Goal: Task Accomplishment & Management: Manage account settings

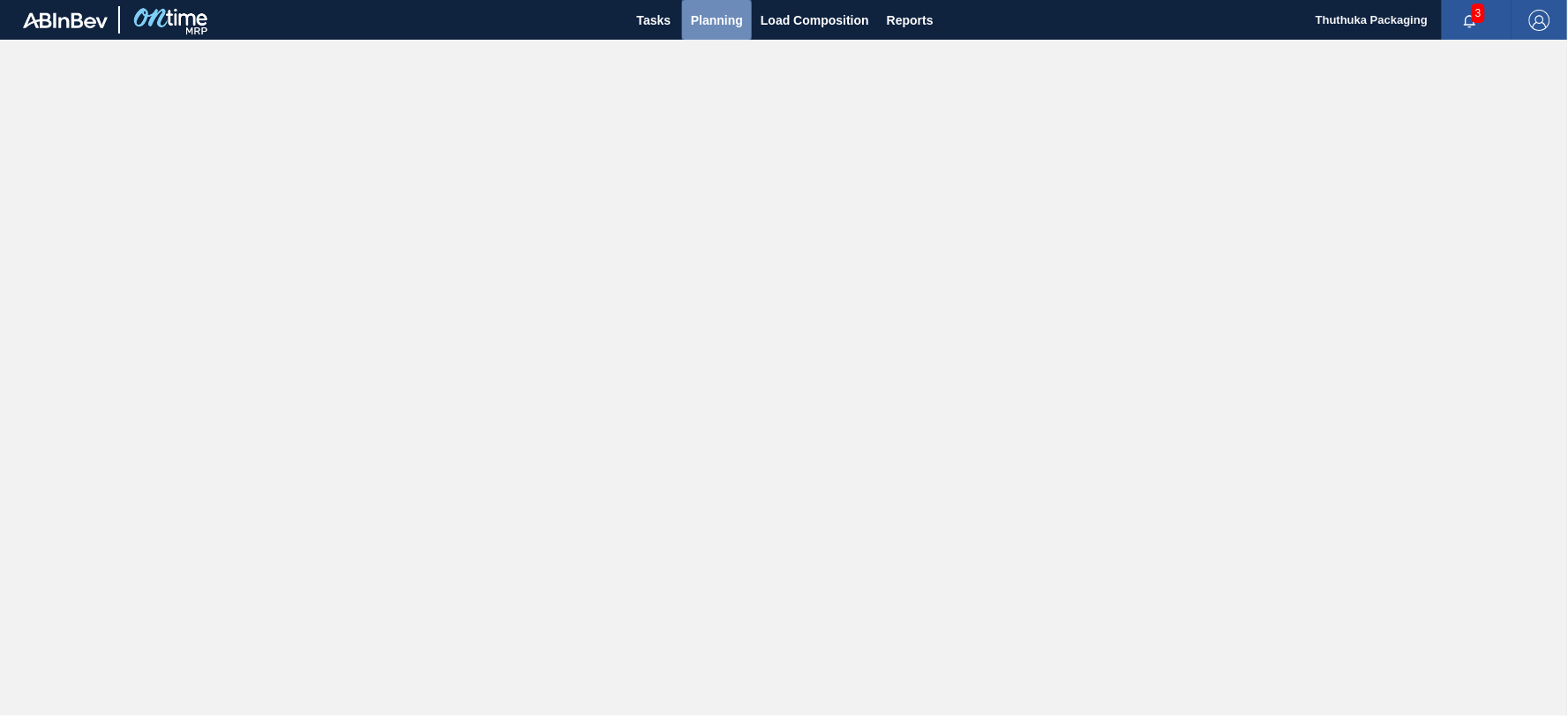
click at [705, 16] on span "Planning" at bounding box center [717, 20] width 52 height 21
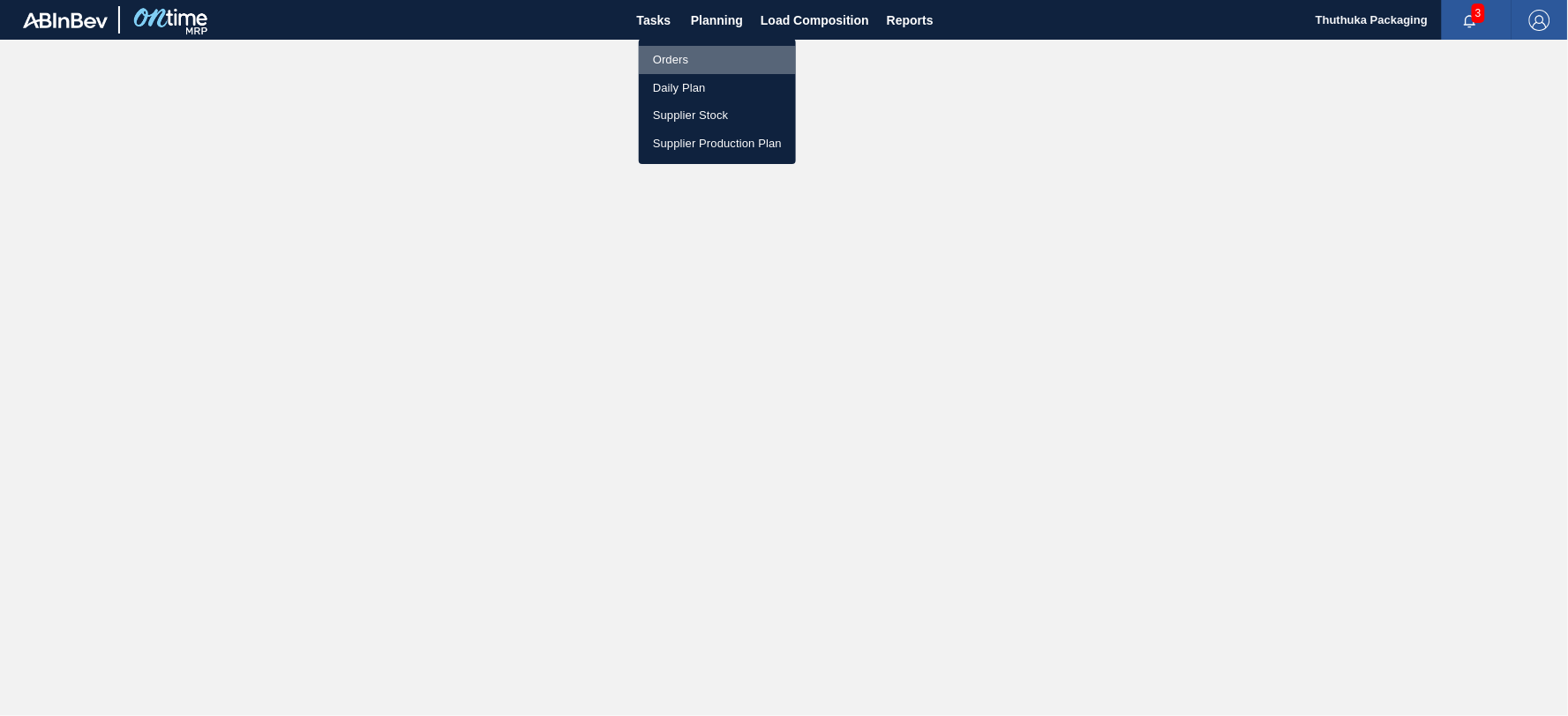
click at [673, 62] on li "Orders" at bounding box center [717, 60] width 157 height 28
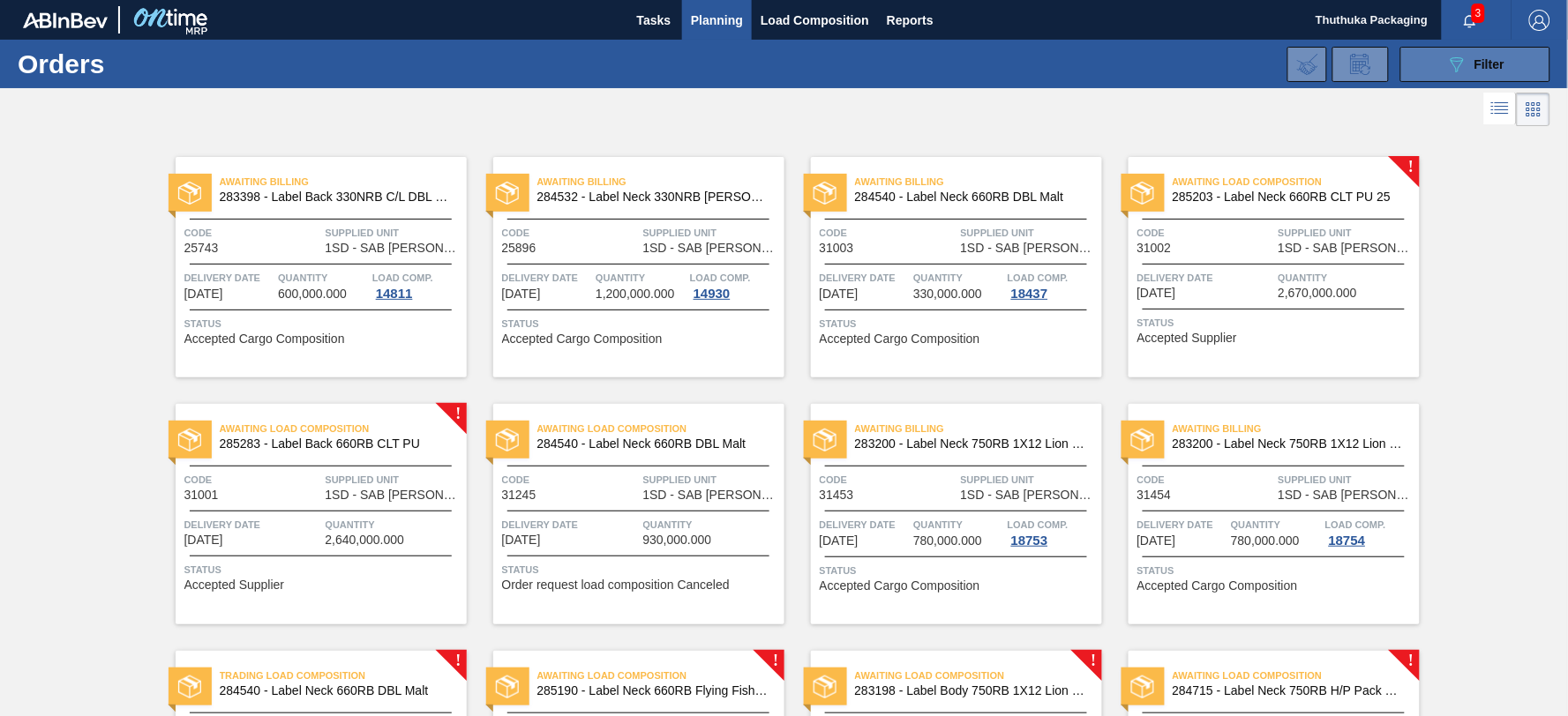
click at [1442, 67] on button "089F7B8B-B2A5-4AFE-B5C0-19BA573D28AC Filter" at bounding box center [1475, 65] width 150 height 36
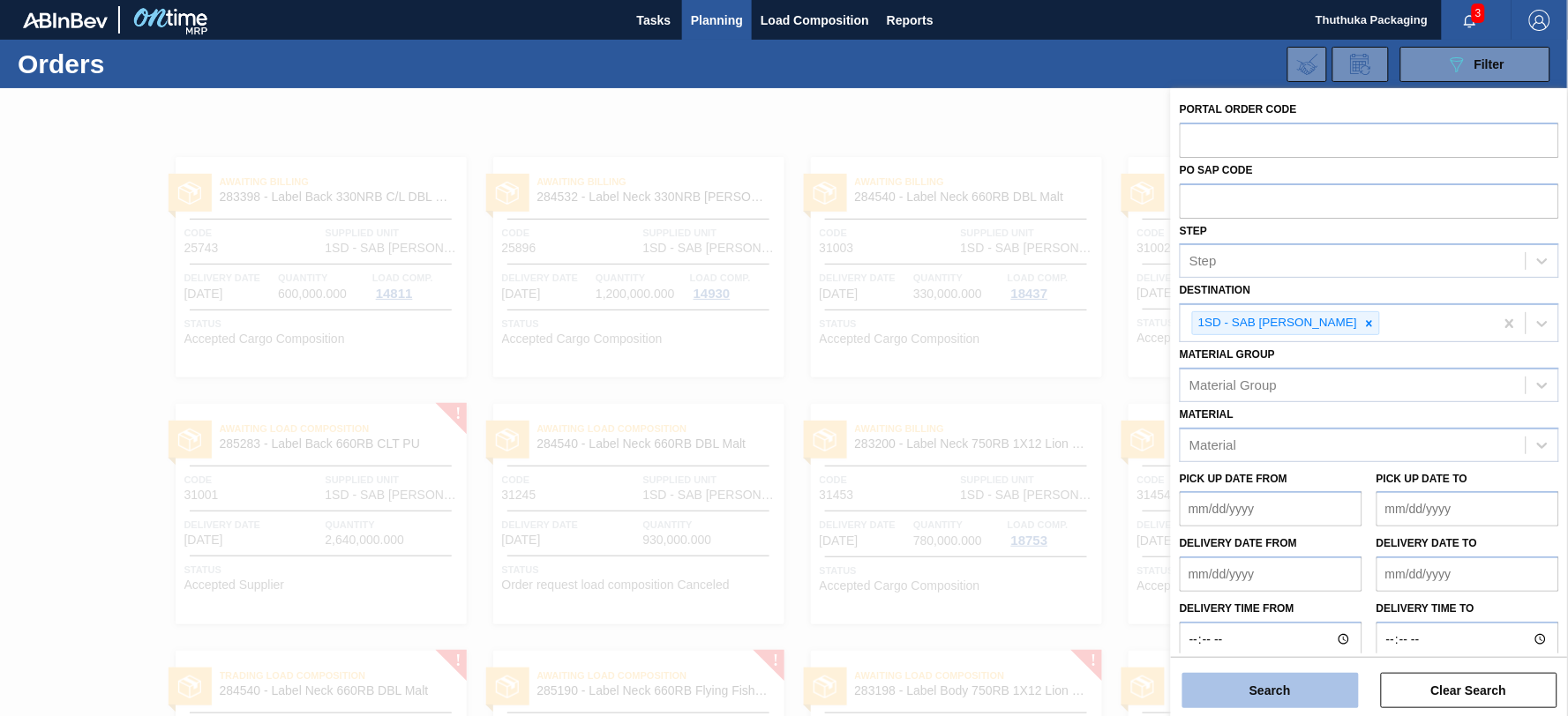
click at [1294, 686] on button "Search" at bounding box center [1270, 691] width 177 height 36
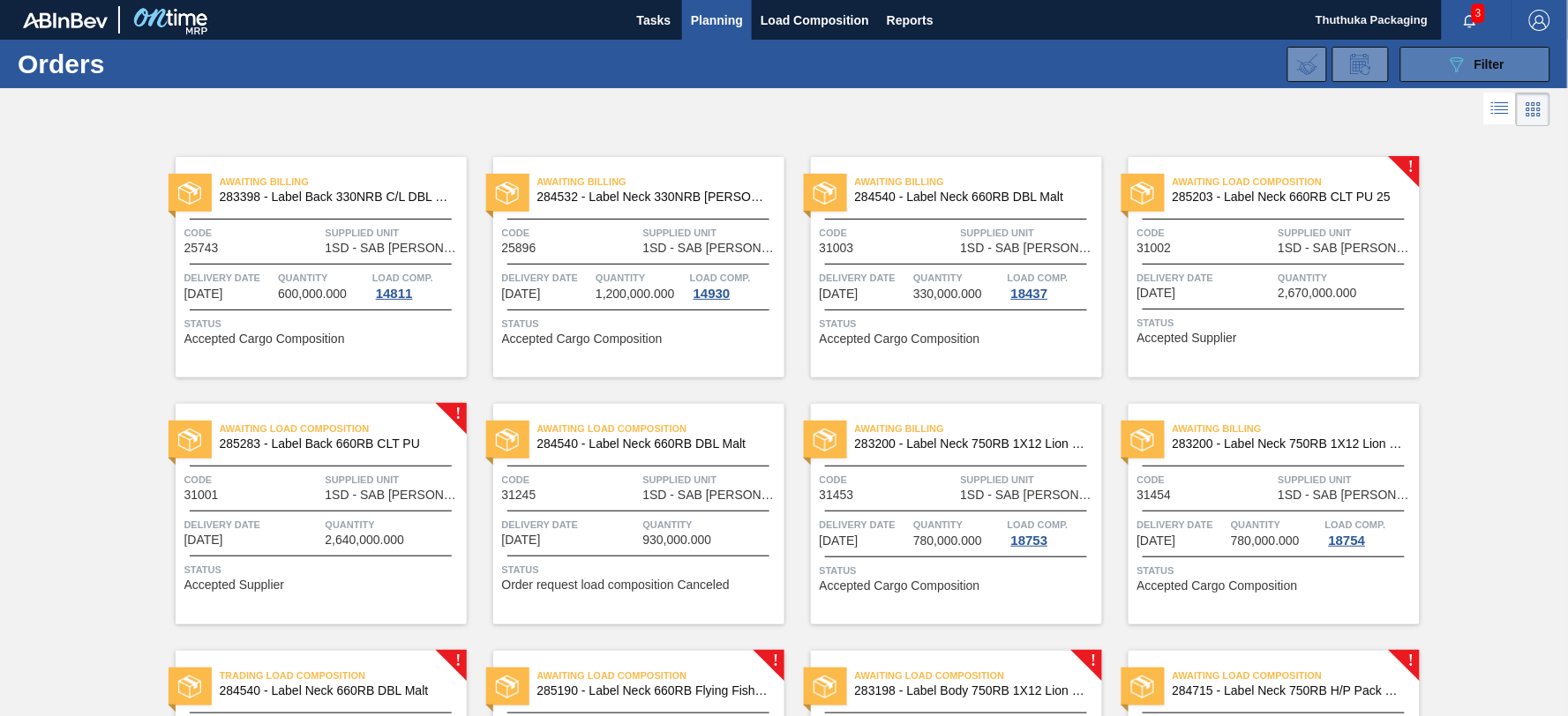
click at [1438, 68] on button "089F7B8B-B2A5-4AFE-B5C0-19BA573D28AC Filter" at bounding box center [1475, 65] width 150 height 36
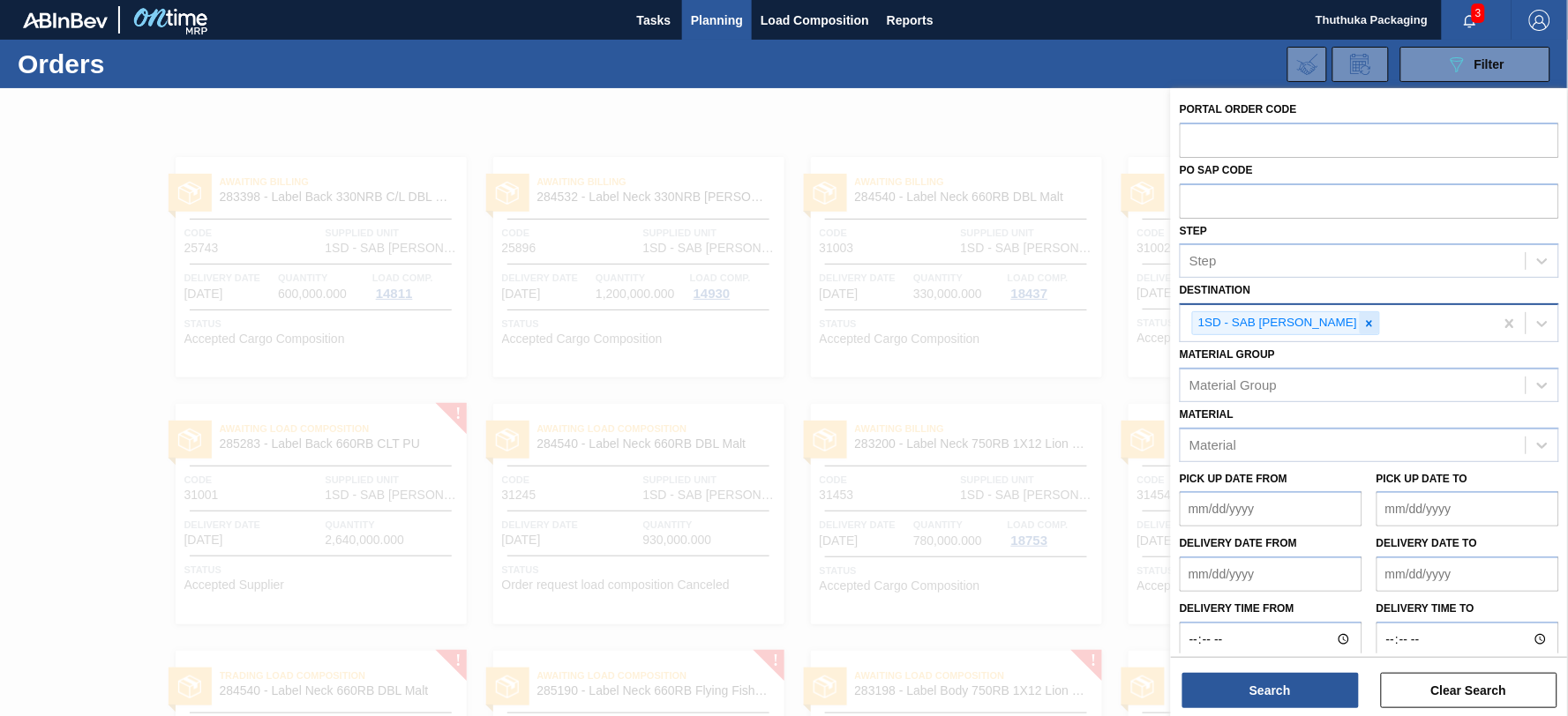
click at [1366, 320] on icon at bounding box center [1369, 322] width 6 height 6
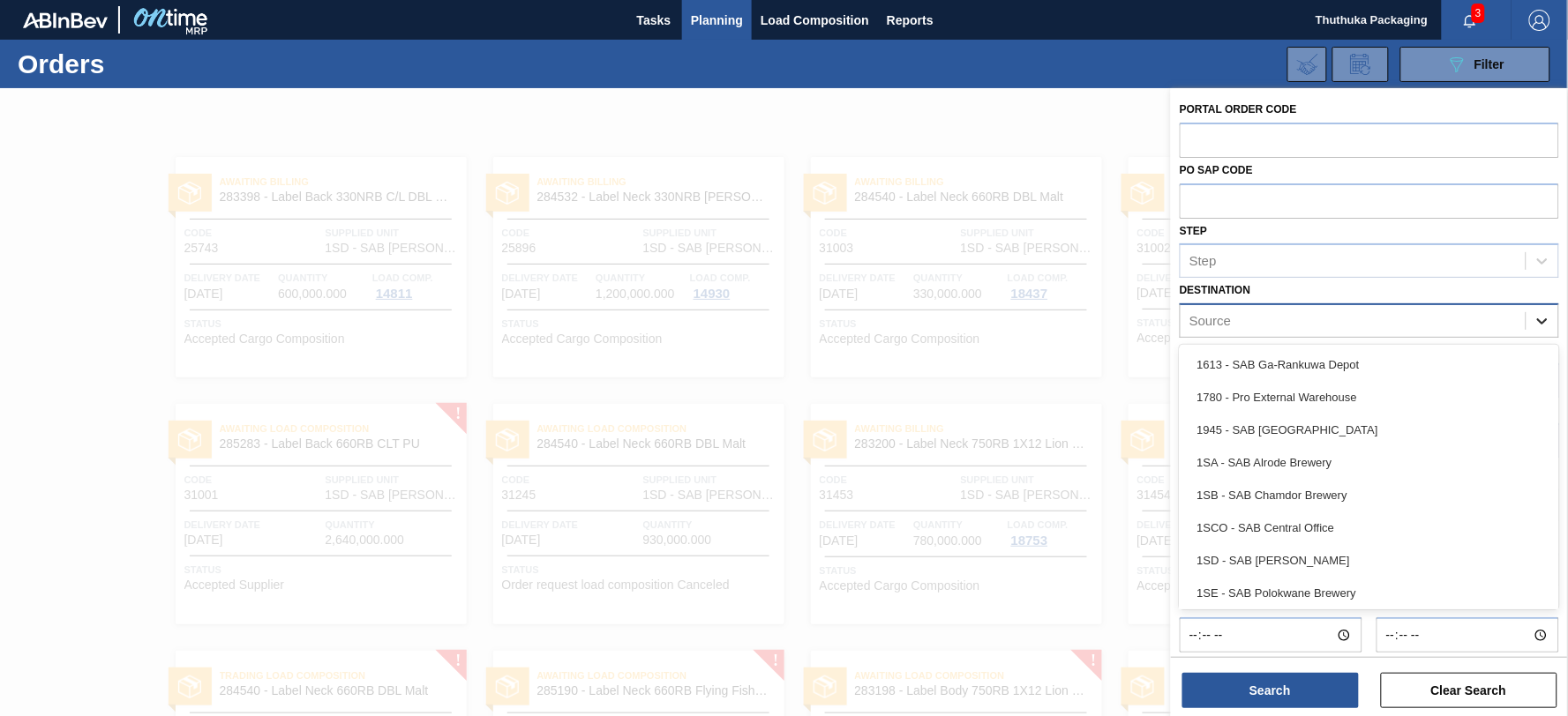
click at [1545, 321] on icon at bounding box center [1542, 322] width 18 height 18
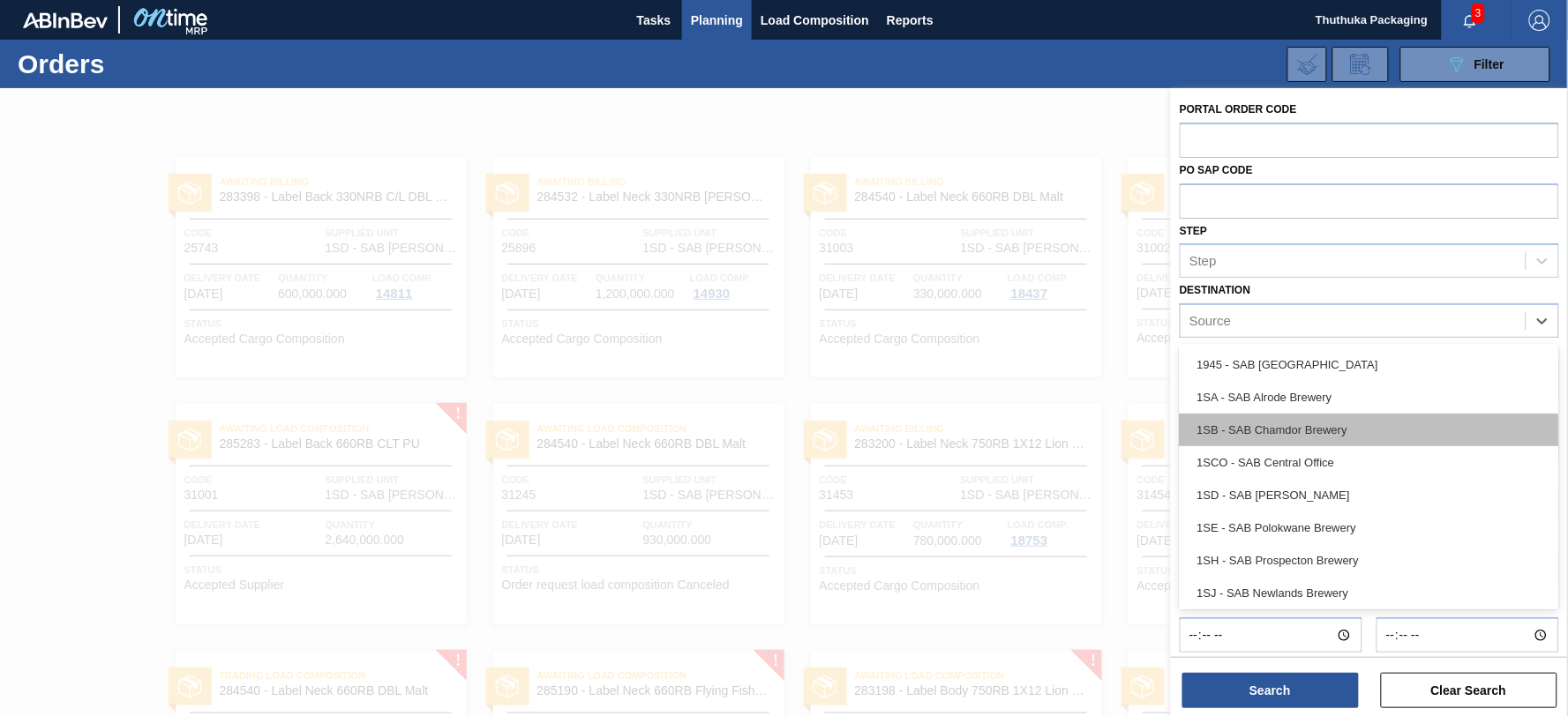
scroll to position [98, 0]
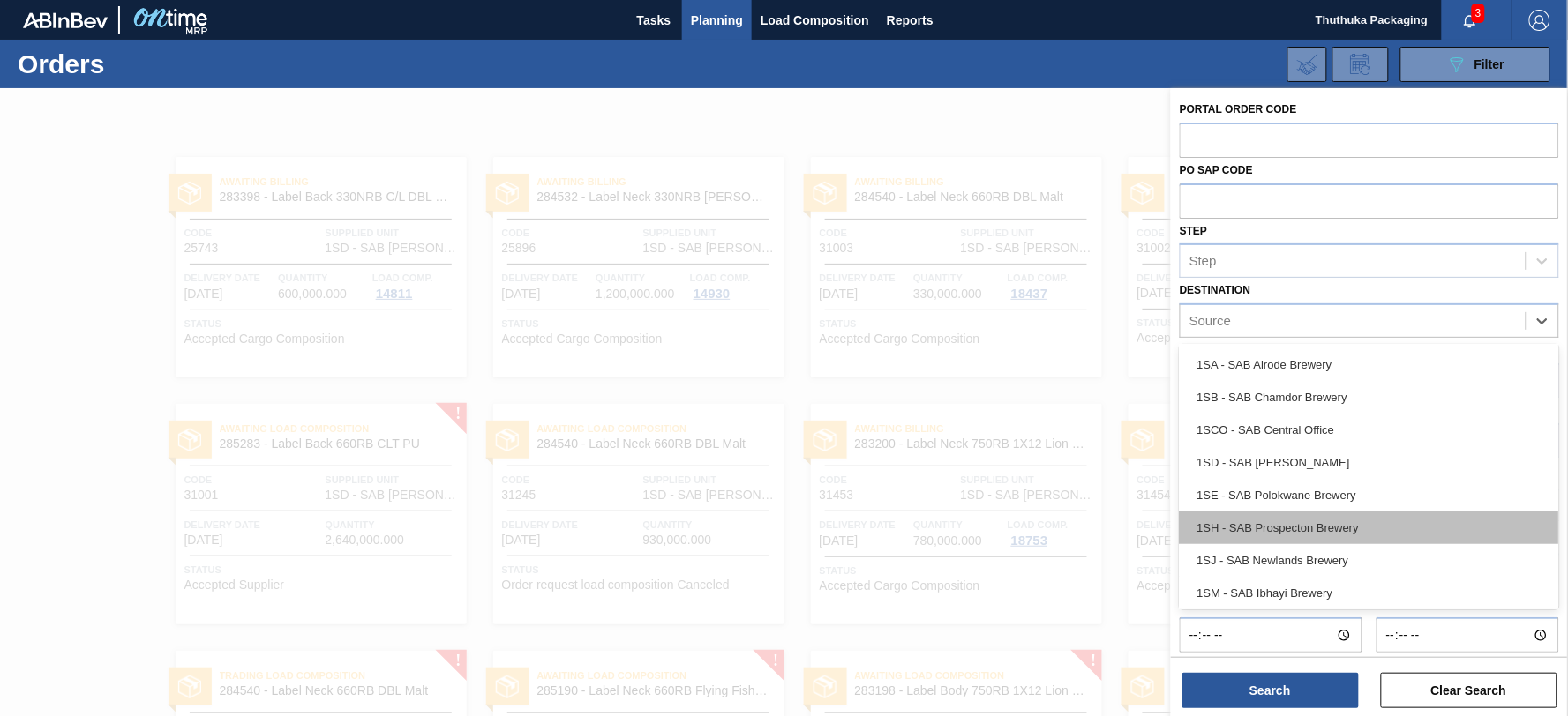
click at [1317, 517] on div "1SH - SAB Prospecton Brewery" at bounding box center [1369, 528] width 379 height 33
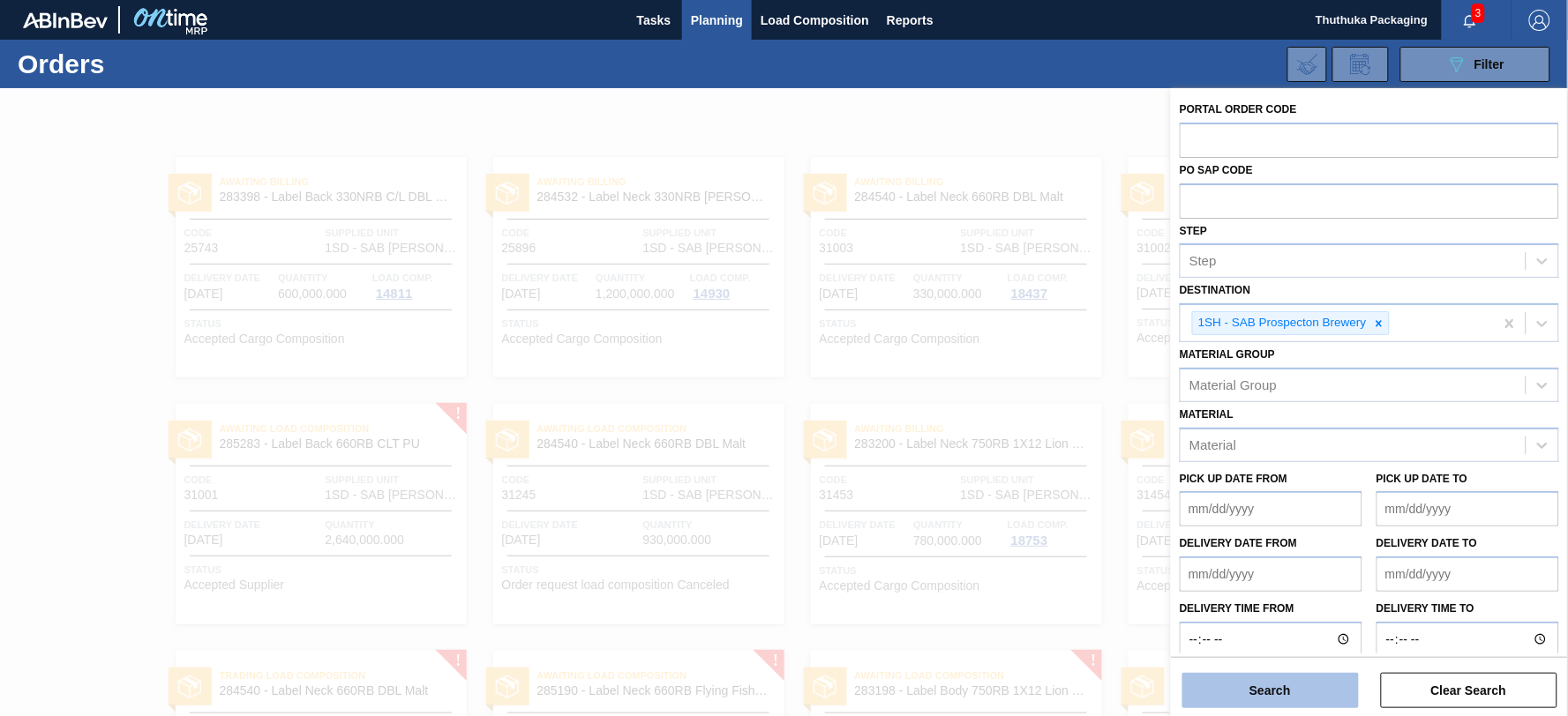
click at [1239, 689] on button "Search" at bounding box center [1270, 691] width 177 height 36
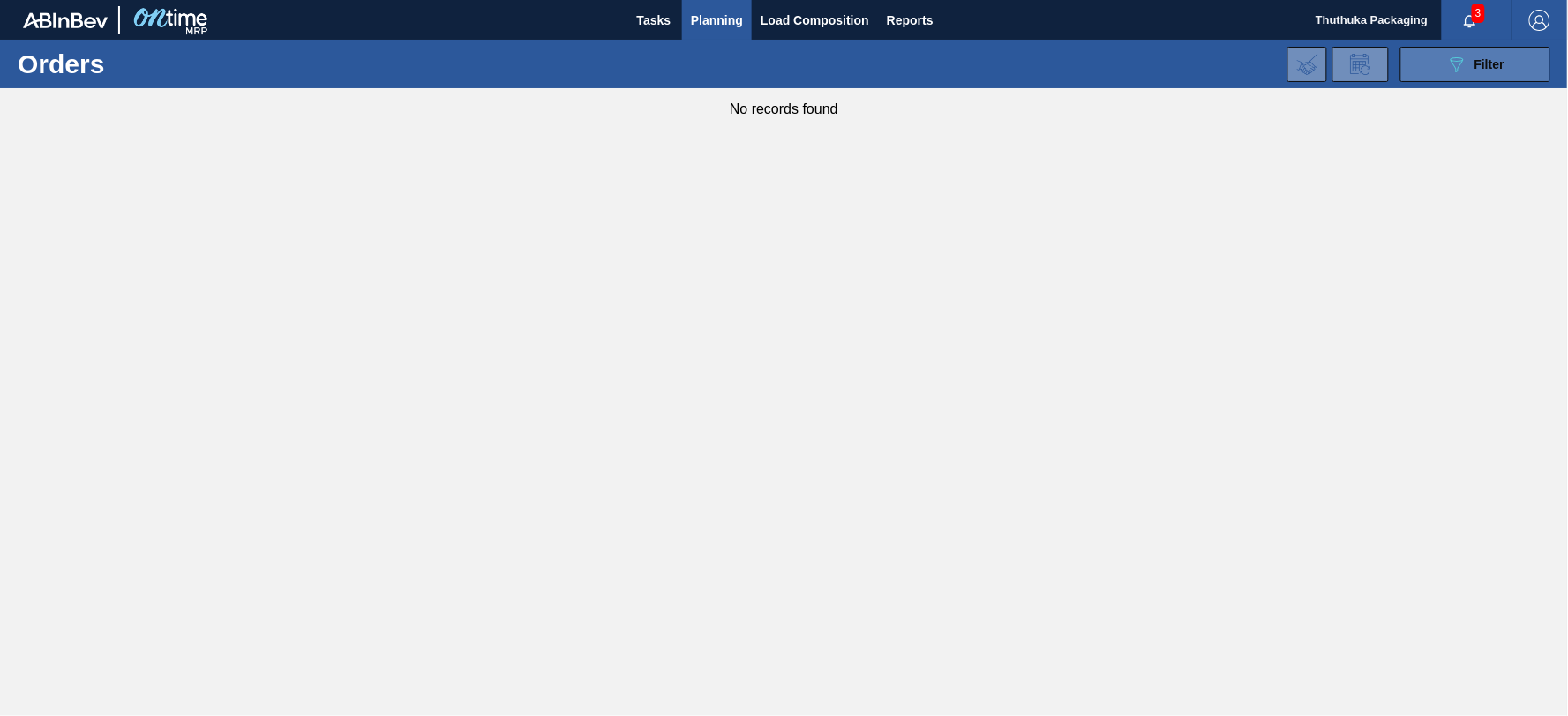
click at [1447, 65] on icon "089F7B8B-B2A5-4AFE-B5C0-19BA573D28AC" at bounding box center [1457, 65] width 21 height 21
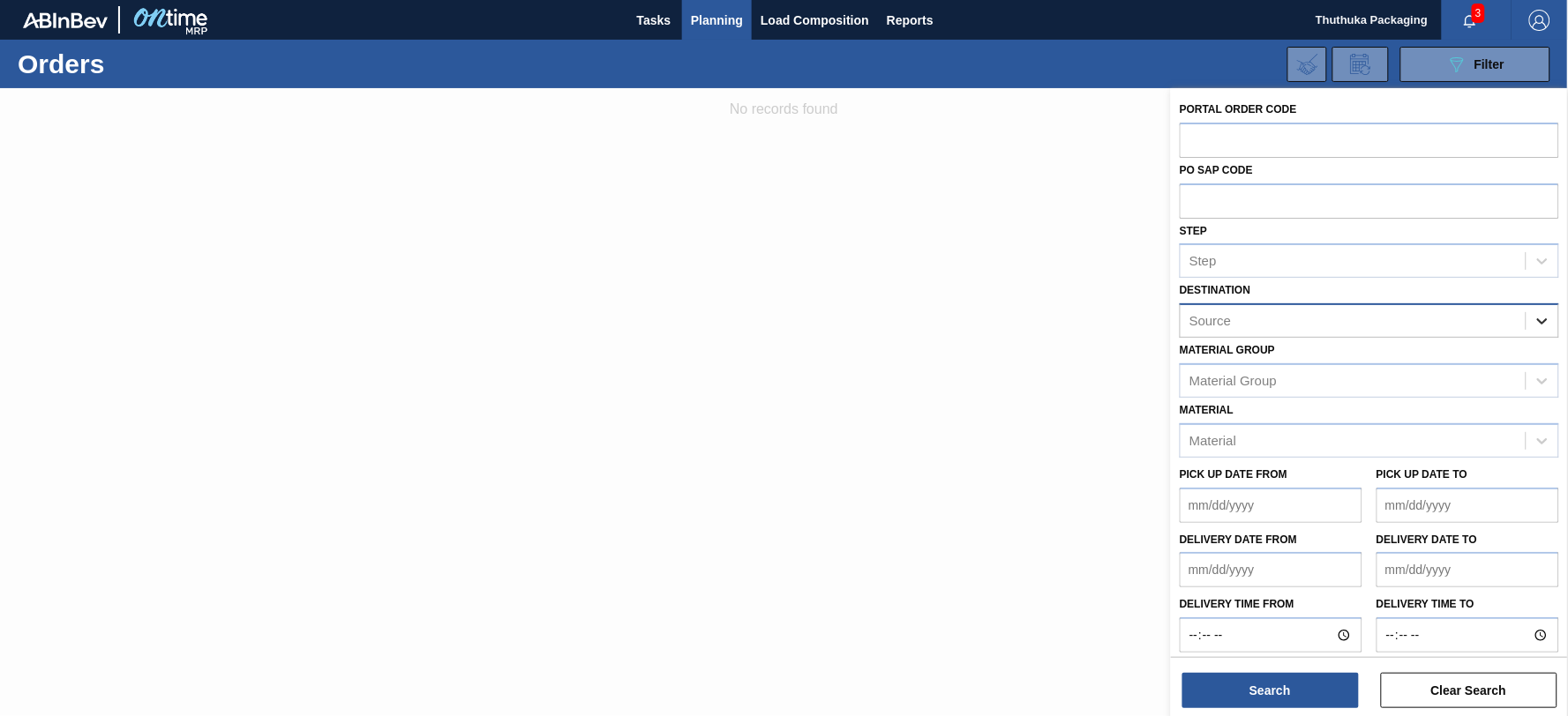
click at [1539, 320] on icon at bounding box center [1542, 321] width 11 height 6
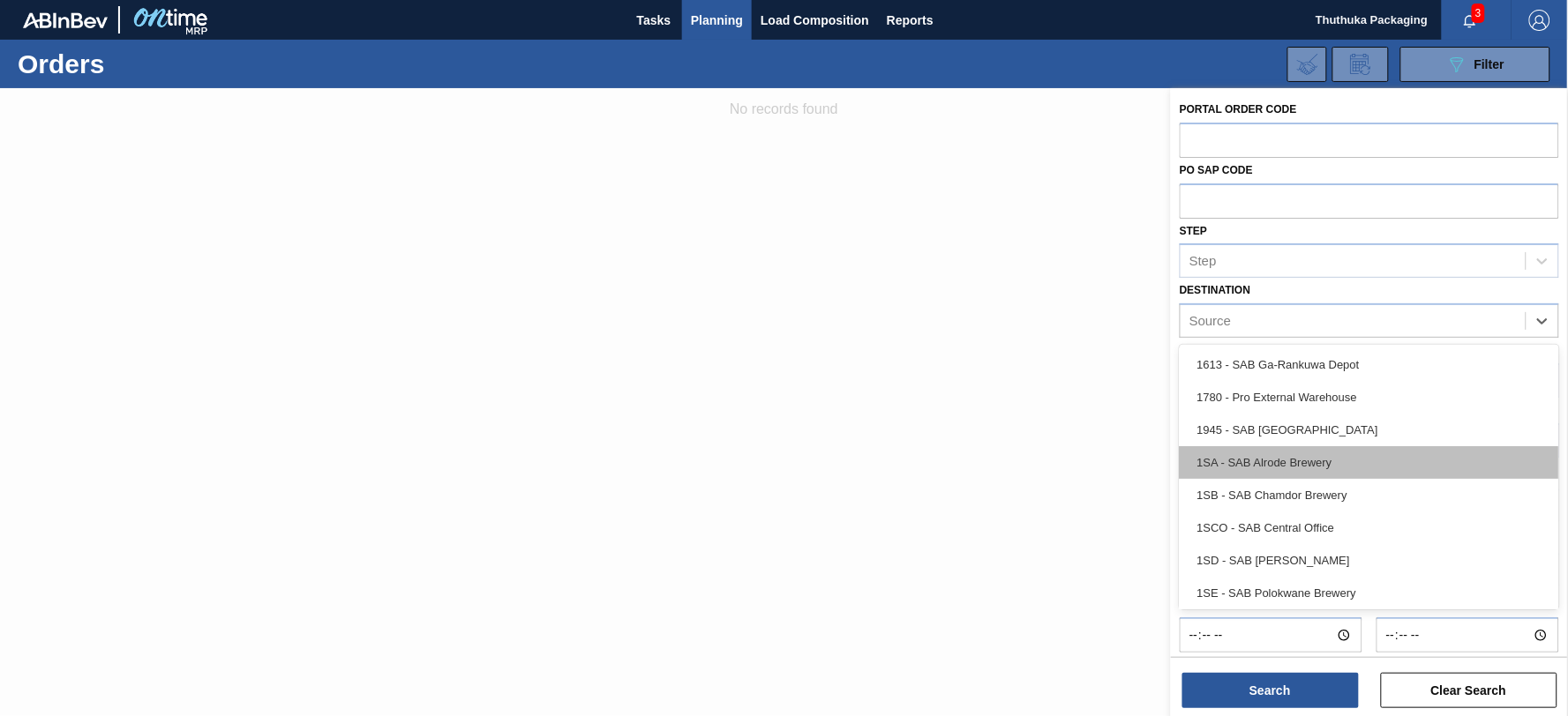
click at [1359, 446] on div "1SA - SAB Alrode Brewery" at bounding box center [1369, 462] width 379 height 33
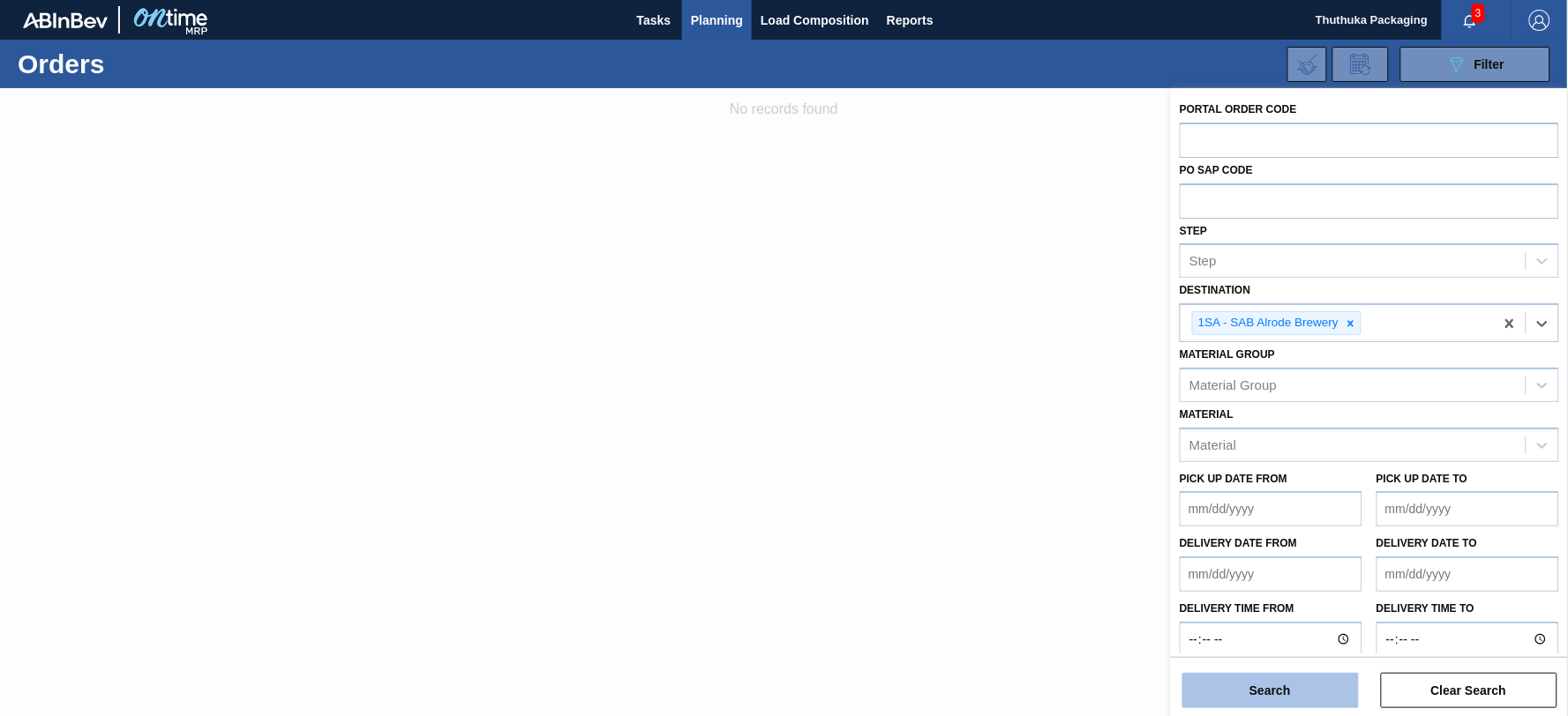
click at [1285, 685] on button "Search" at bounding box center [1270, 691] width 177 height 36
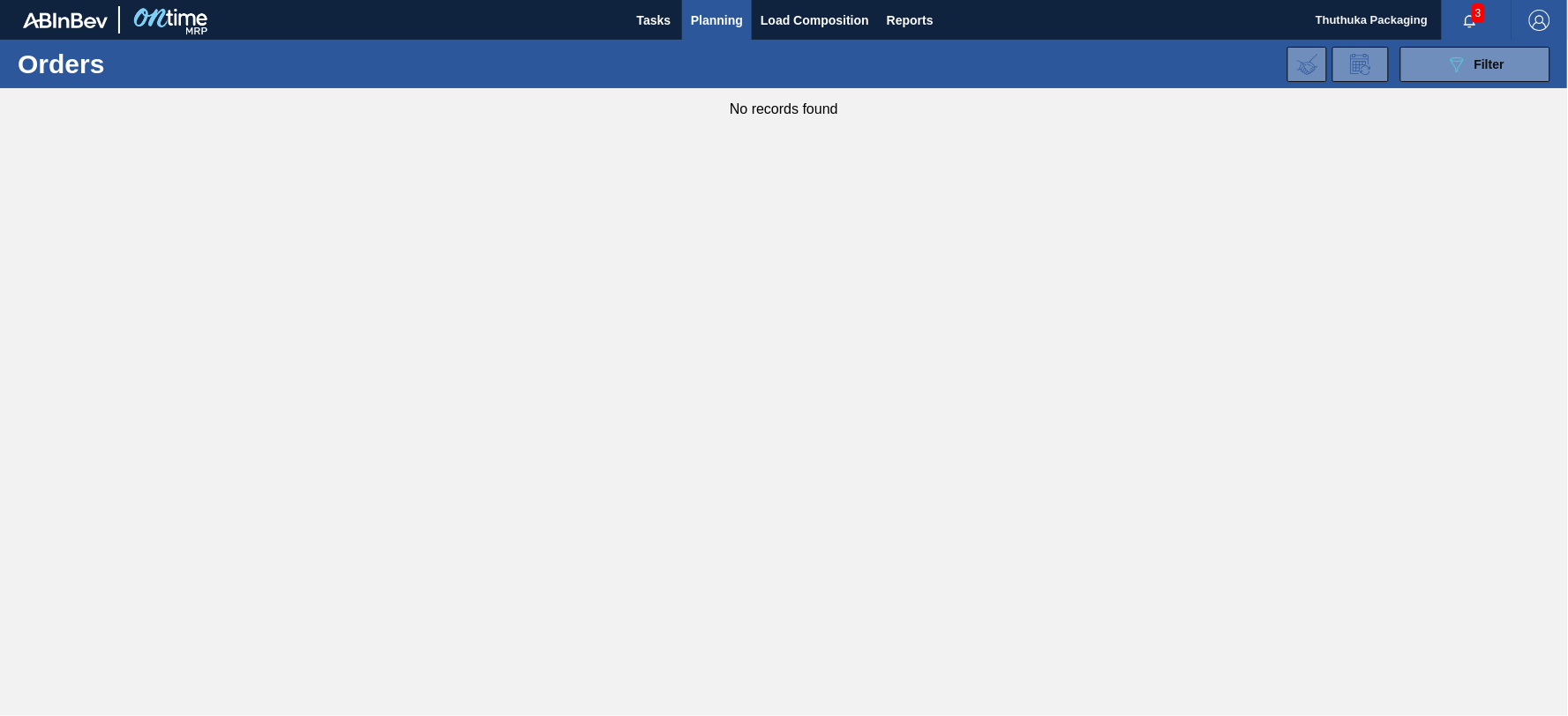
click at [1480, 15] on span "3" at bounding box center [1477, 13] width 13 height 20
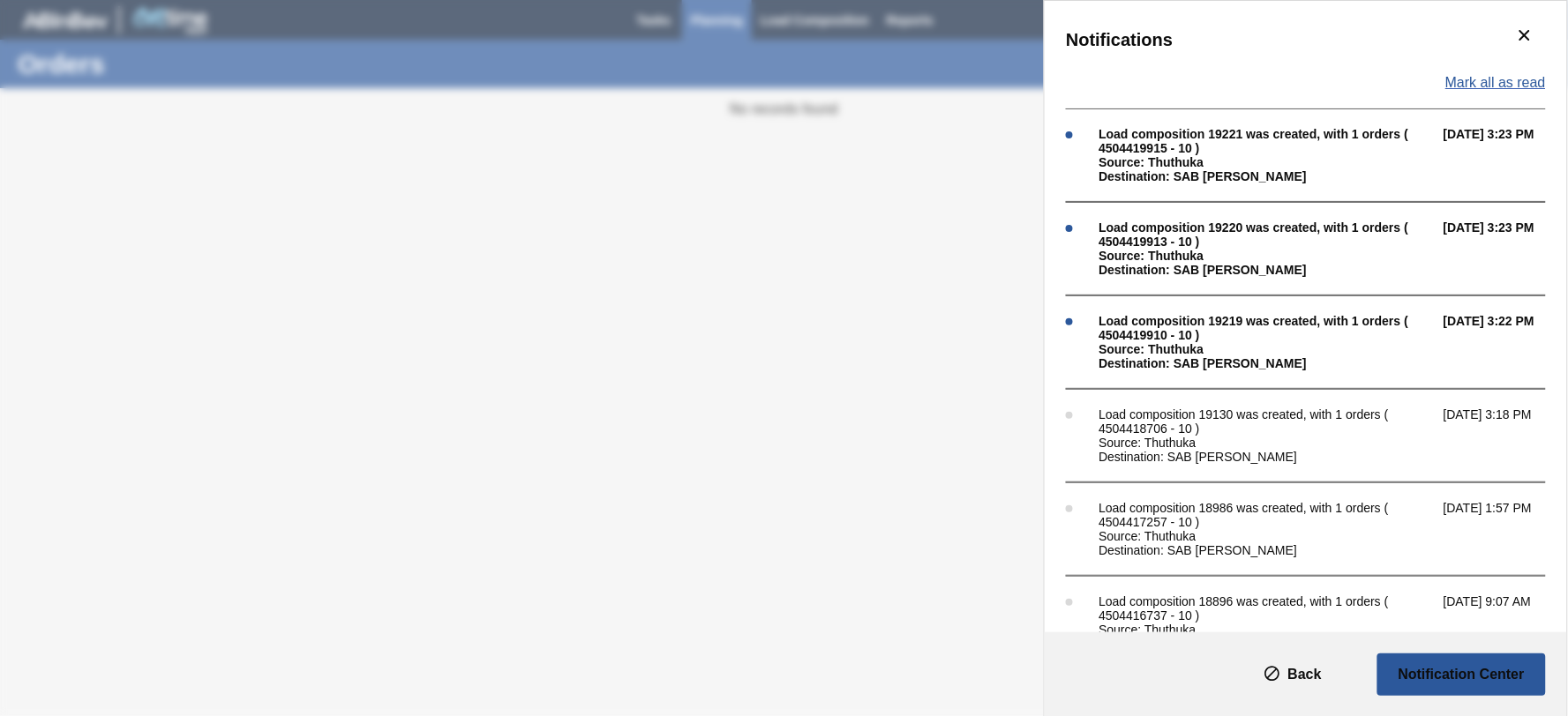
click at [1487, 80] on span "Mark all as read" at bounding box center [1495, 83] width 100 height 16
